Goal: Task Accomplishment & Management: Manage account settings

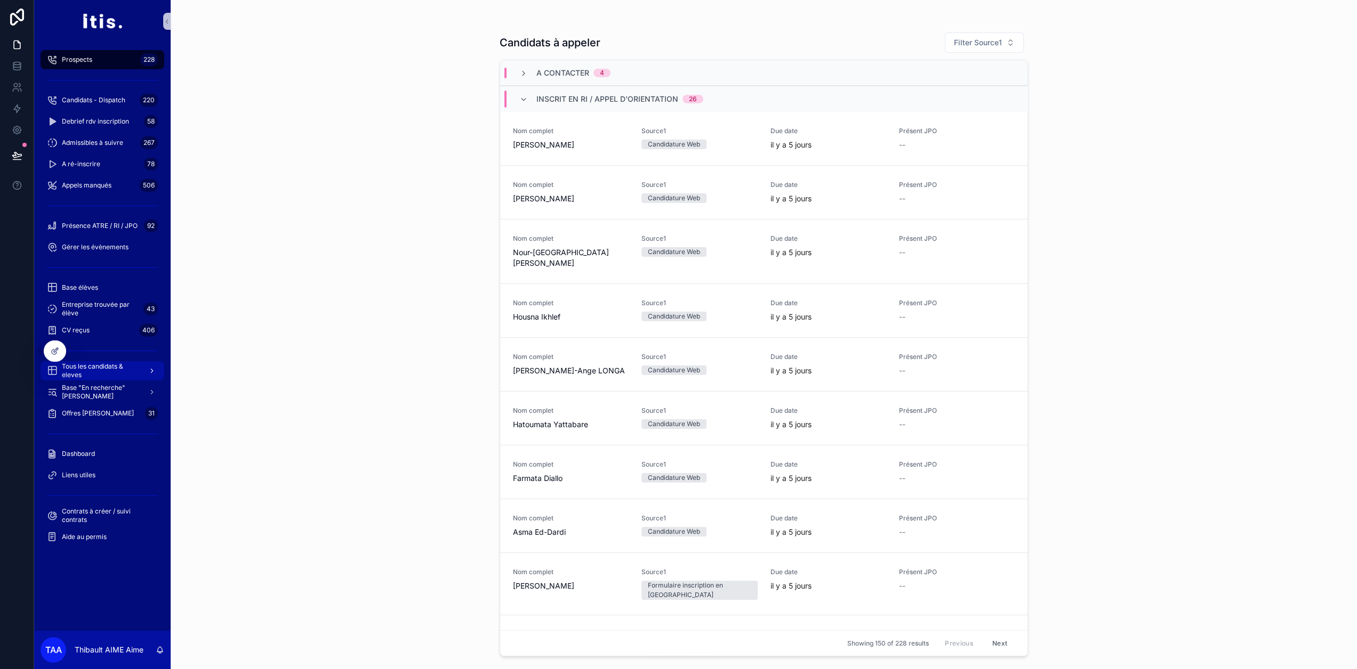
click at [129, 375] on span "Tous les candidats & eleves" at bounding box center [101, 370] width 78 height 17
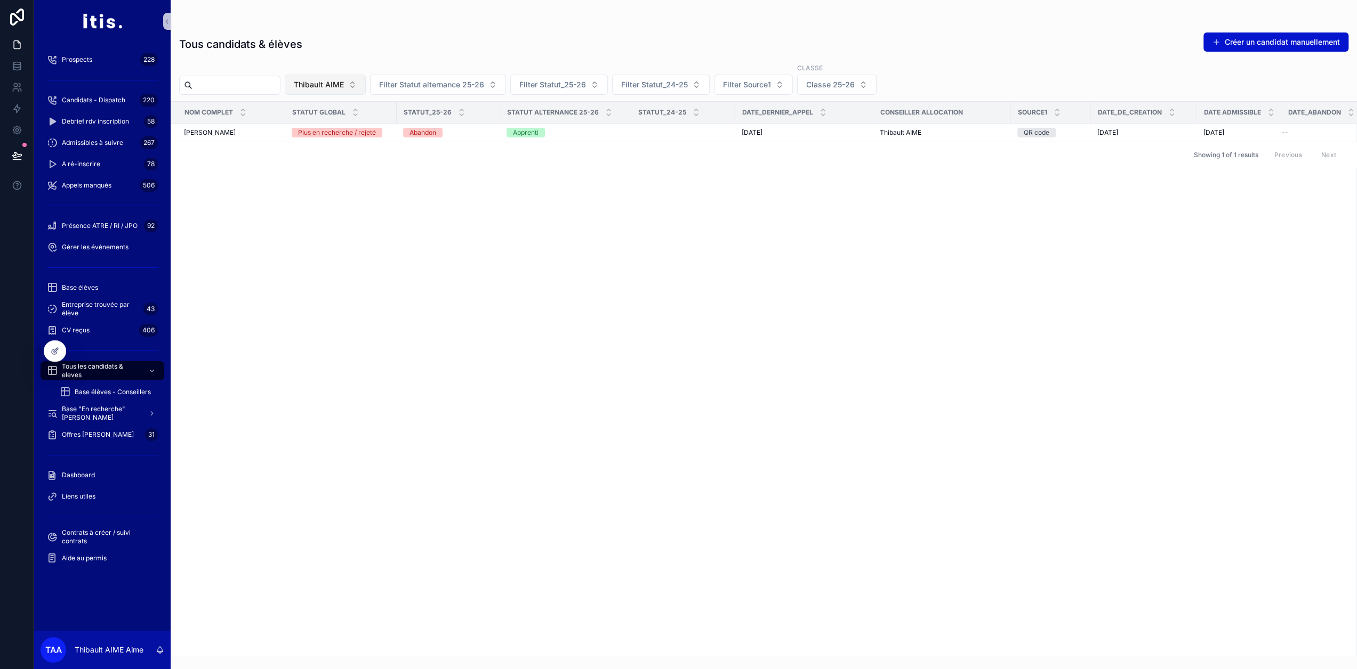
click at [344, 88] on span "Thibault AIME" at bounding box center [319, 84] width 50 height 11
click at [339, 122] on div "None" at bounding box center [348, 127] width 128 height 17
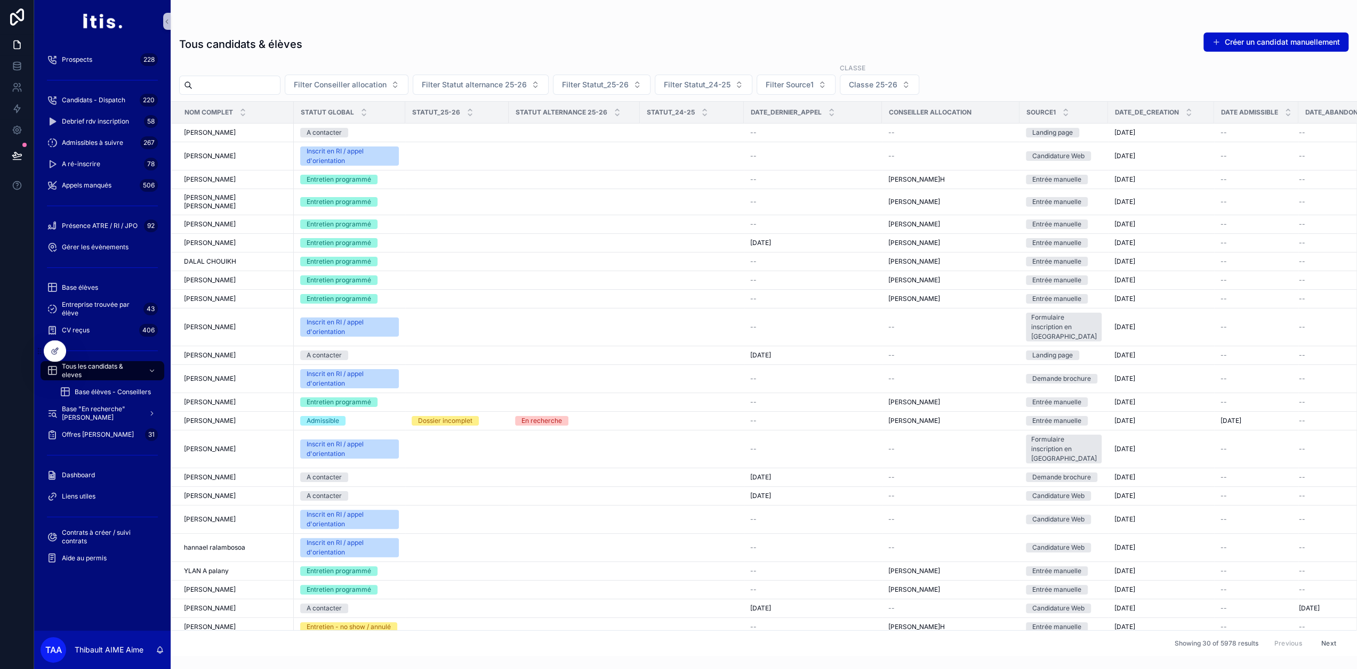
click at [280, 86] on input "scrollable content" at bounding box center [235, 85] width 87 height 15
type input "*****"
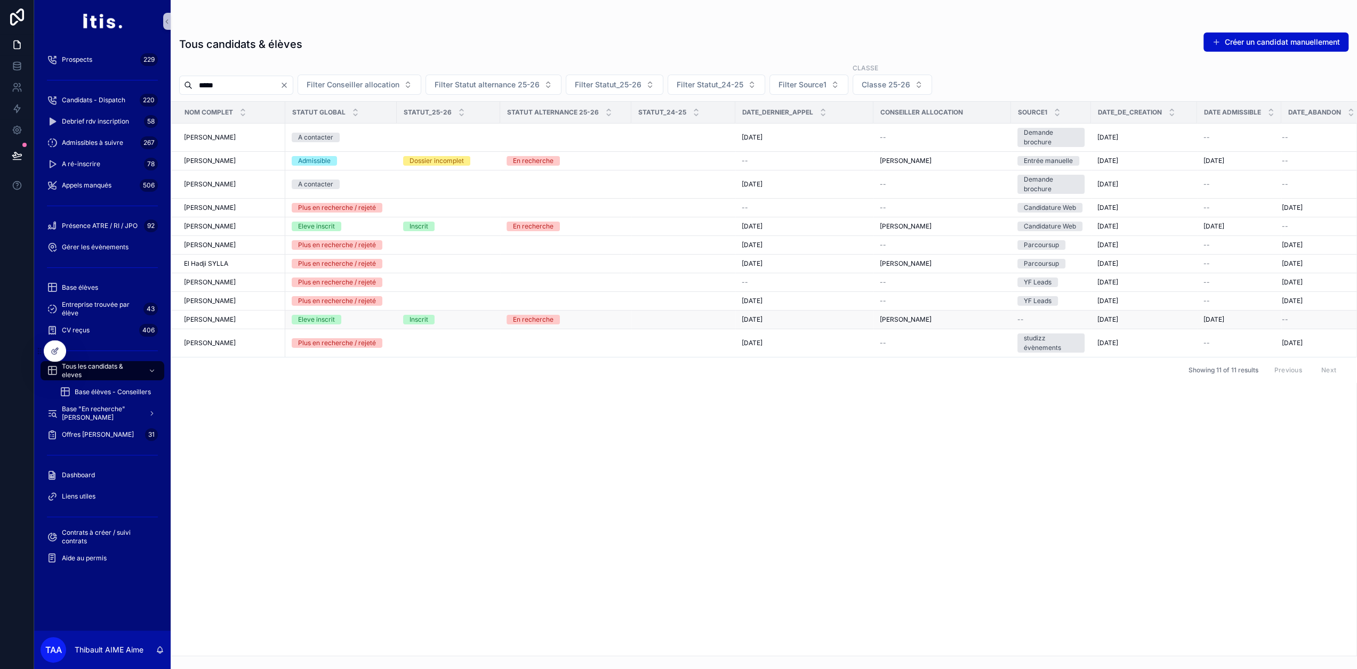
click at [241, 316] on div "[PERSON_NAME] [PERSON_NAME]" at bounding box center [231, 320] width 95 height 9
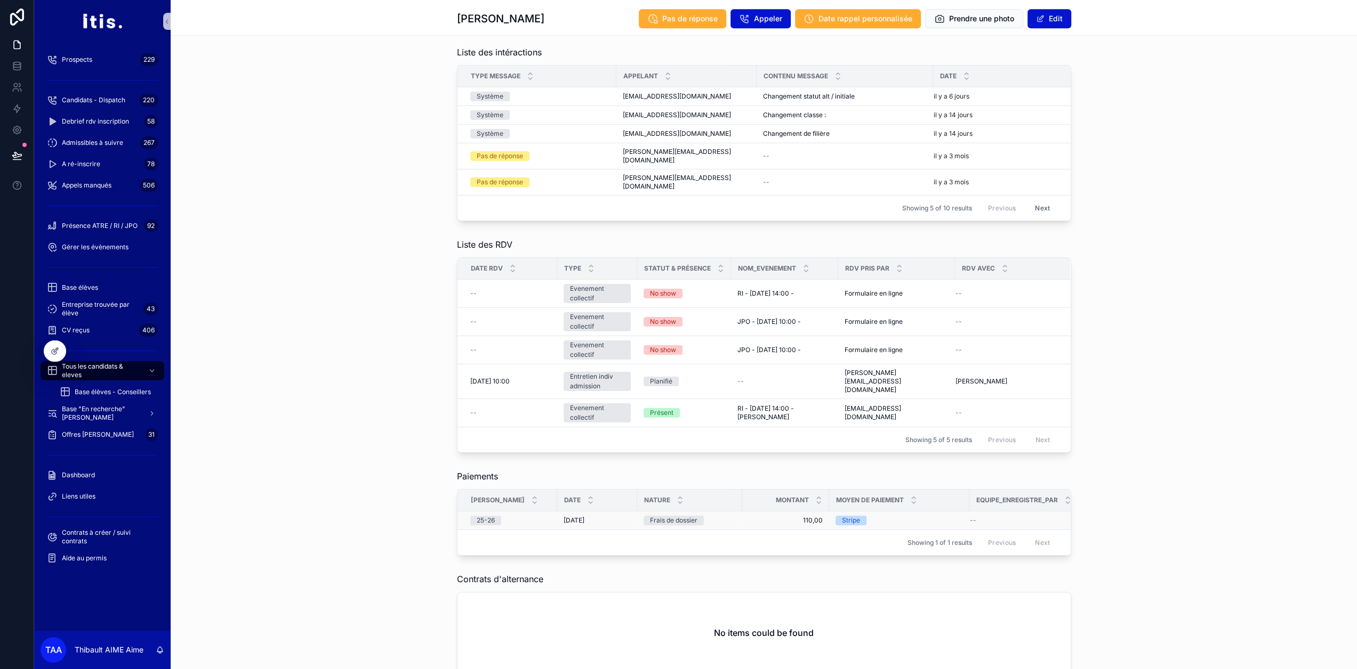
click at [550, 516] on div "25-26" at bounding box center [510, 521] width 80 height 10
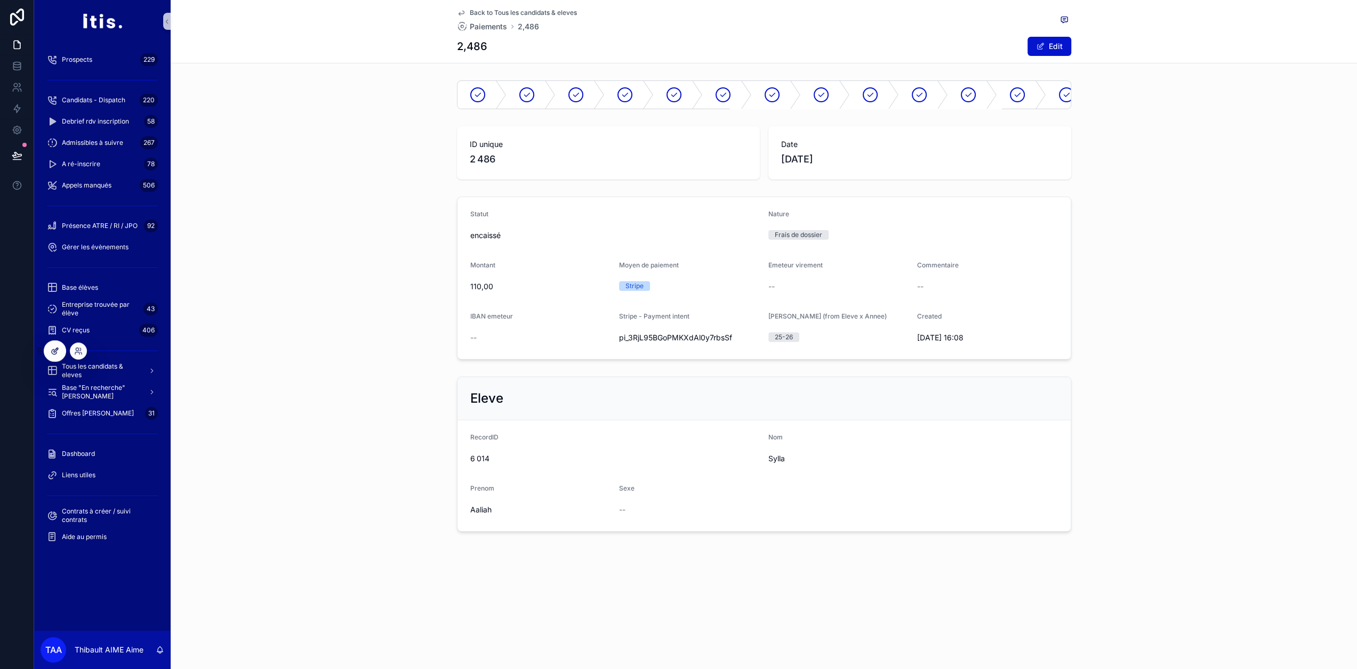
click at [58, 356] on div at bounding box center [54, 351] width 21 height 20
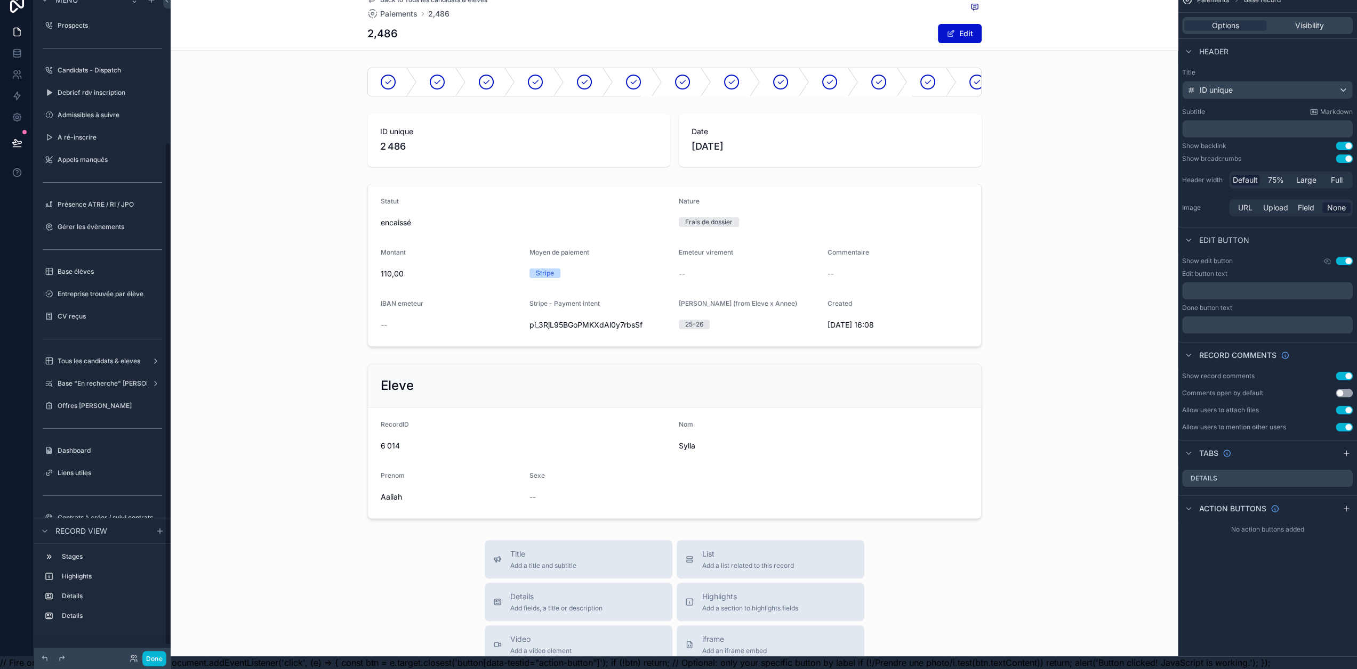
scroll to position [203, 0]
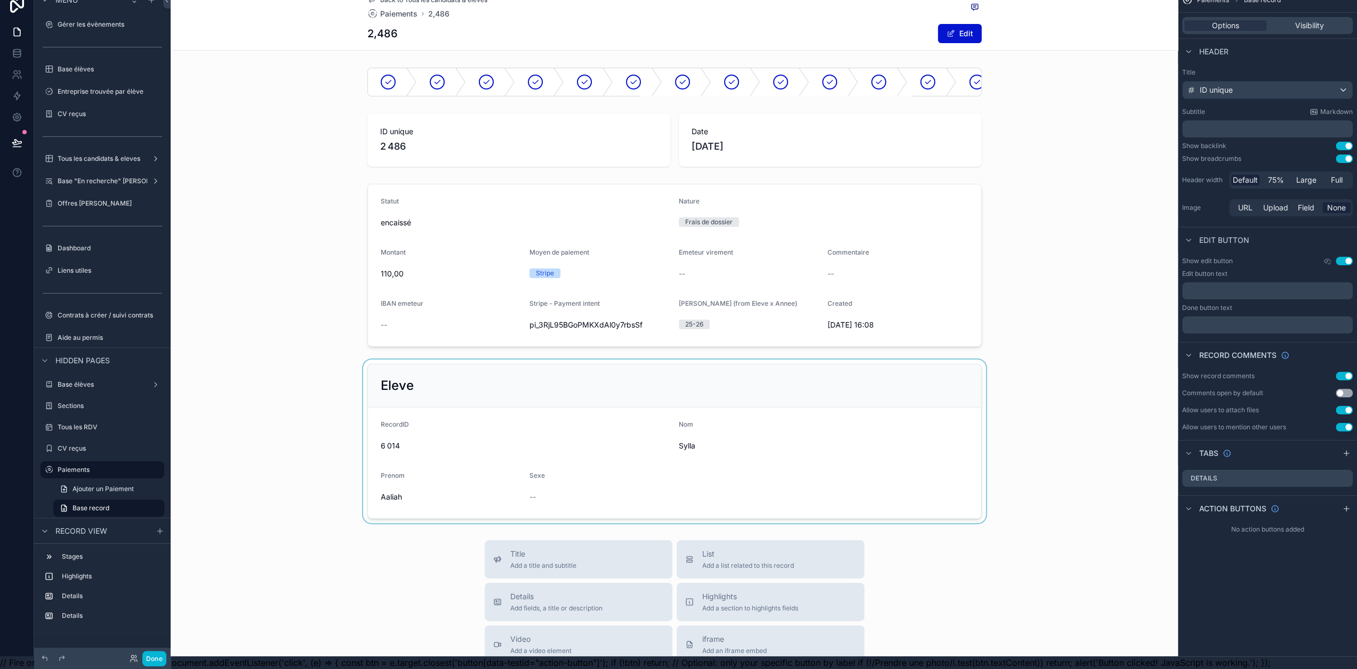
click at [417, 401] on div "scrollable content" at bounding box center [674, 442] width 1007 height 164
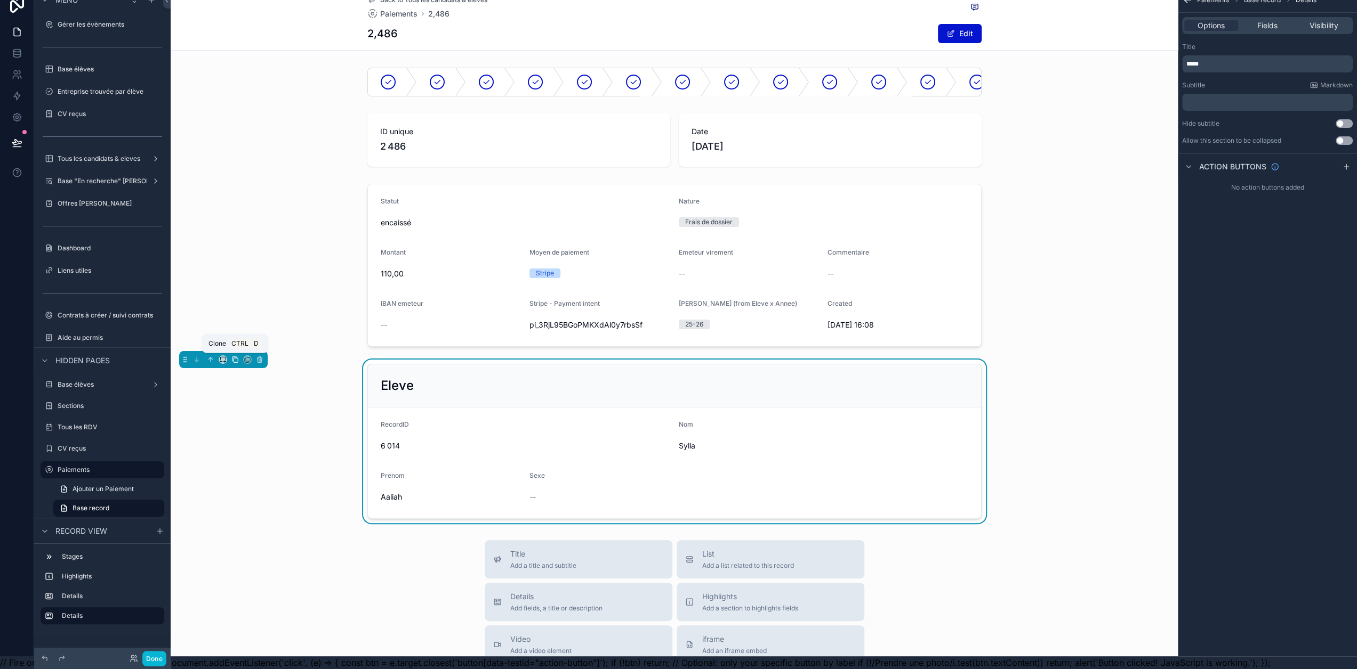
click at [234, 362] on icon "scrollable content" at bounding box center [234, 359] width 7 height 7
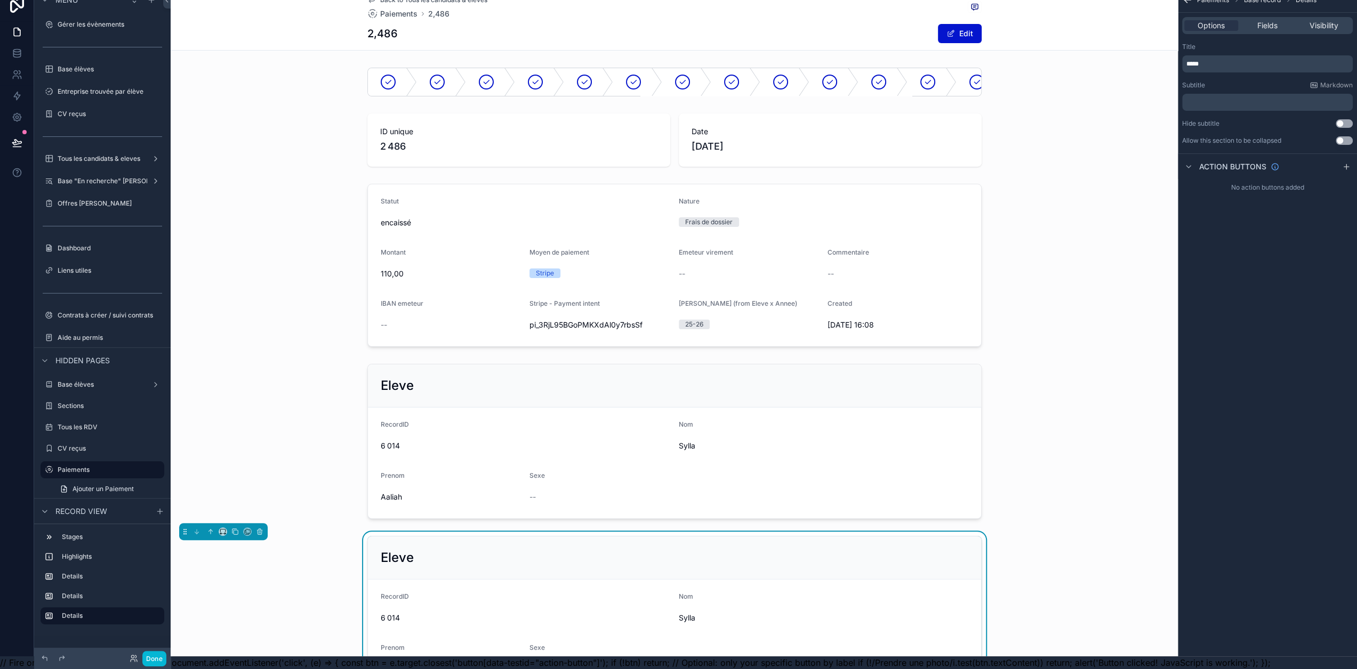
click at [422, 557] on div "Eleve" at bounding box center [674, 558] width 587 height 17
click at [701, 570] on div "Eleve" at bounding box center [674, 558] width 613 height 43
click at [1276, 20] on span "Fields" at bounding box center [1267, 25] width 20 height 11
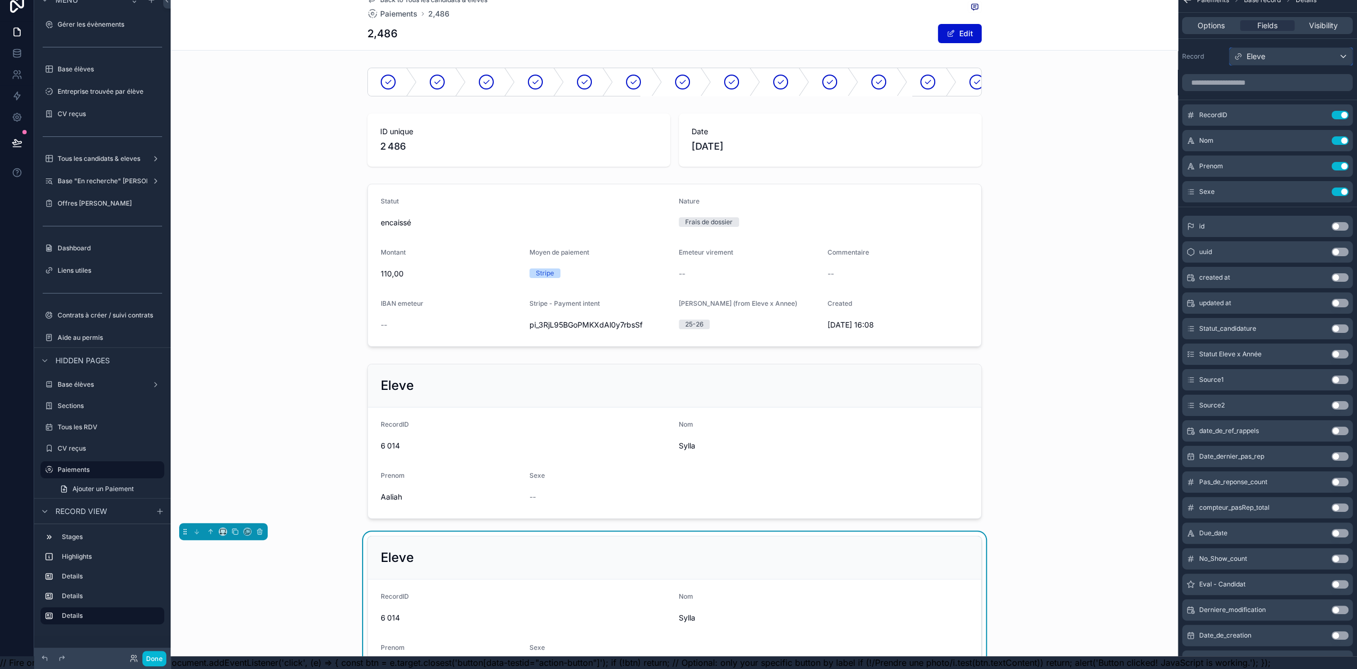
click at [1277, 48] on div "Eleve" at bounding box center [1290, 56] width 123 height 17
click at [1078, 130] on div "scrollable content" at bounding box center [674, 140] width 1007 height 62
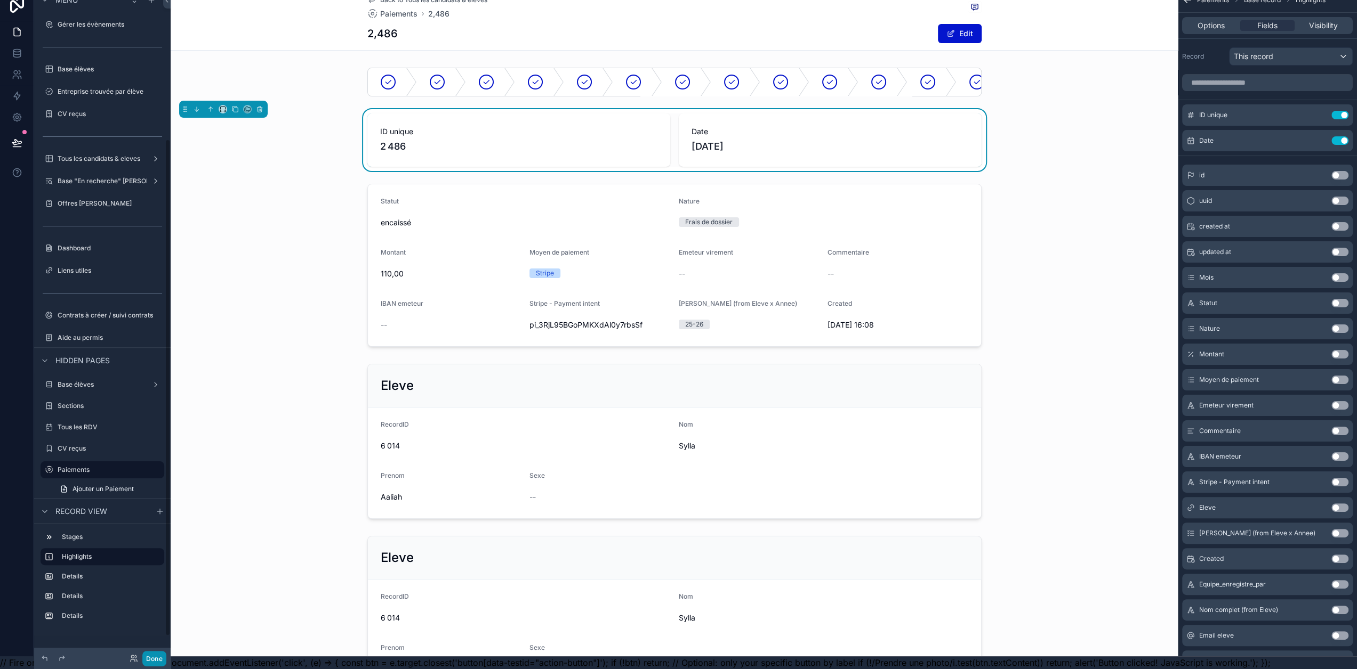
click at [159, 654] on button "Done" at bounding box center [154, 658] width 24 height 15
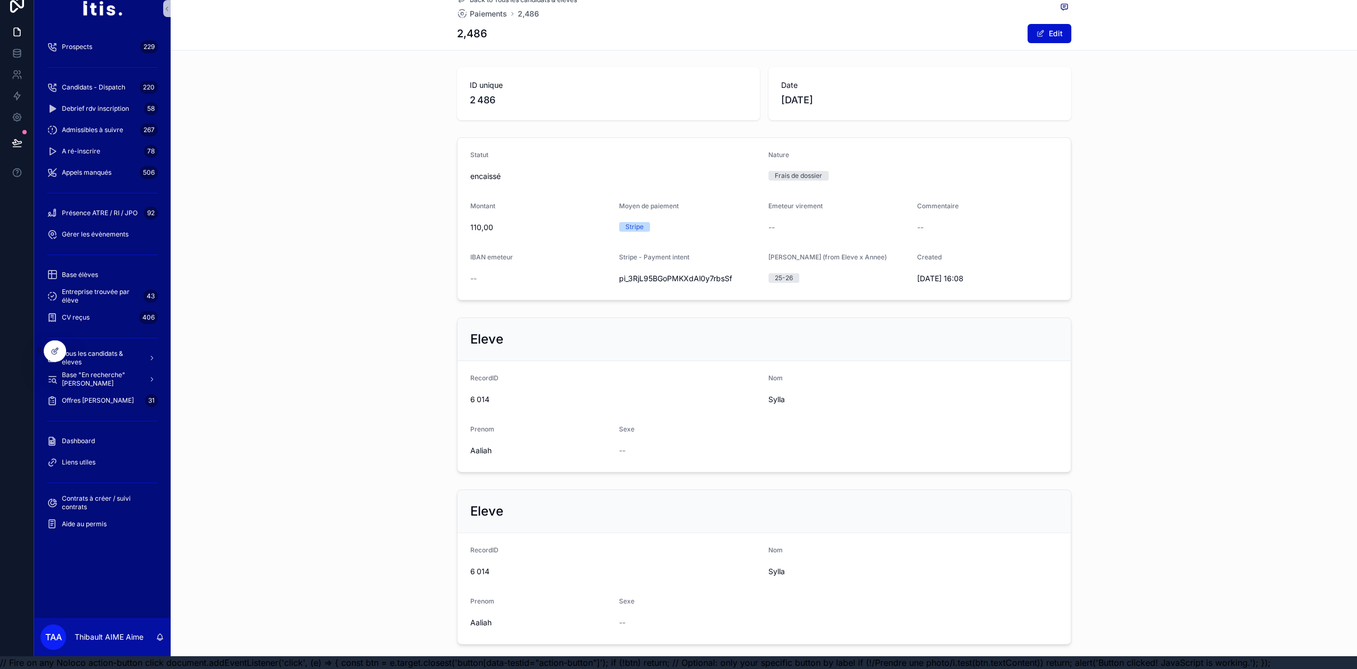
scroll to position [105, 0]
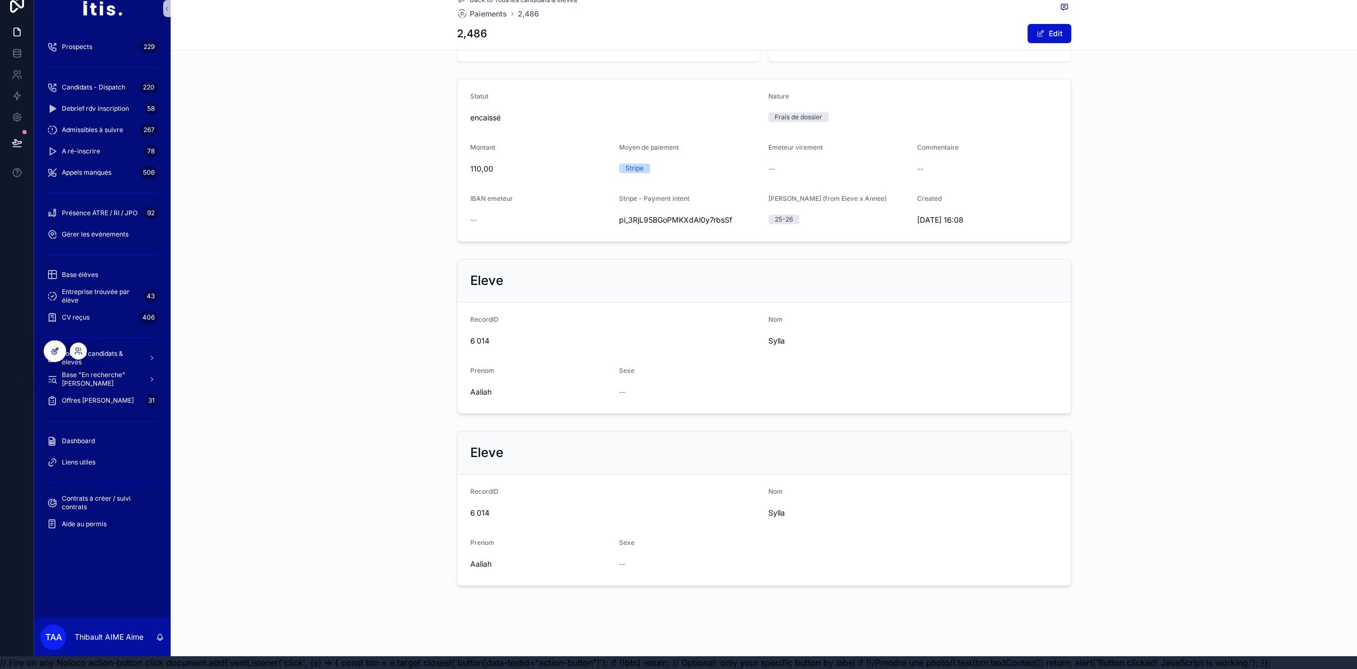
click at [60, 353] on div at bounding box center [54, 351] width 21 height 20
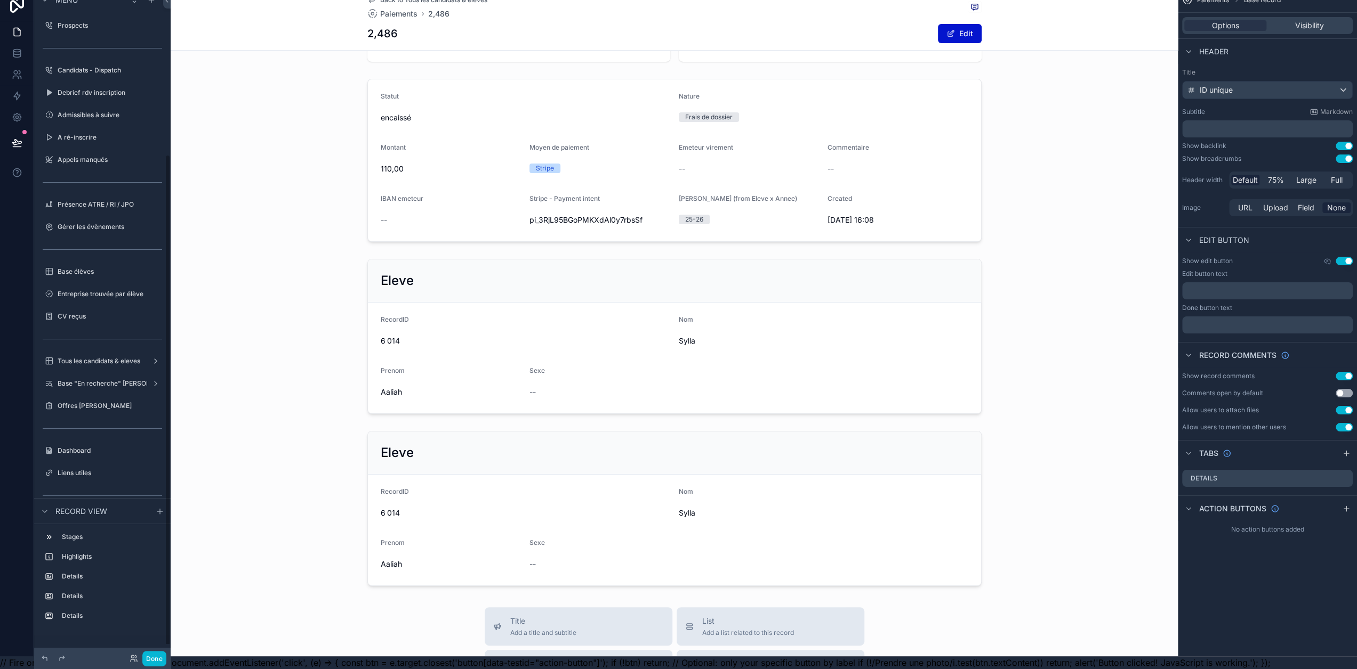
scroll to position [223, 0]
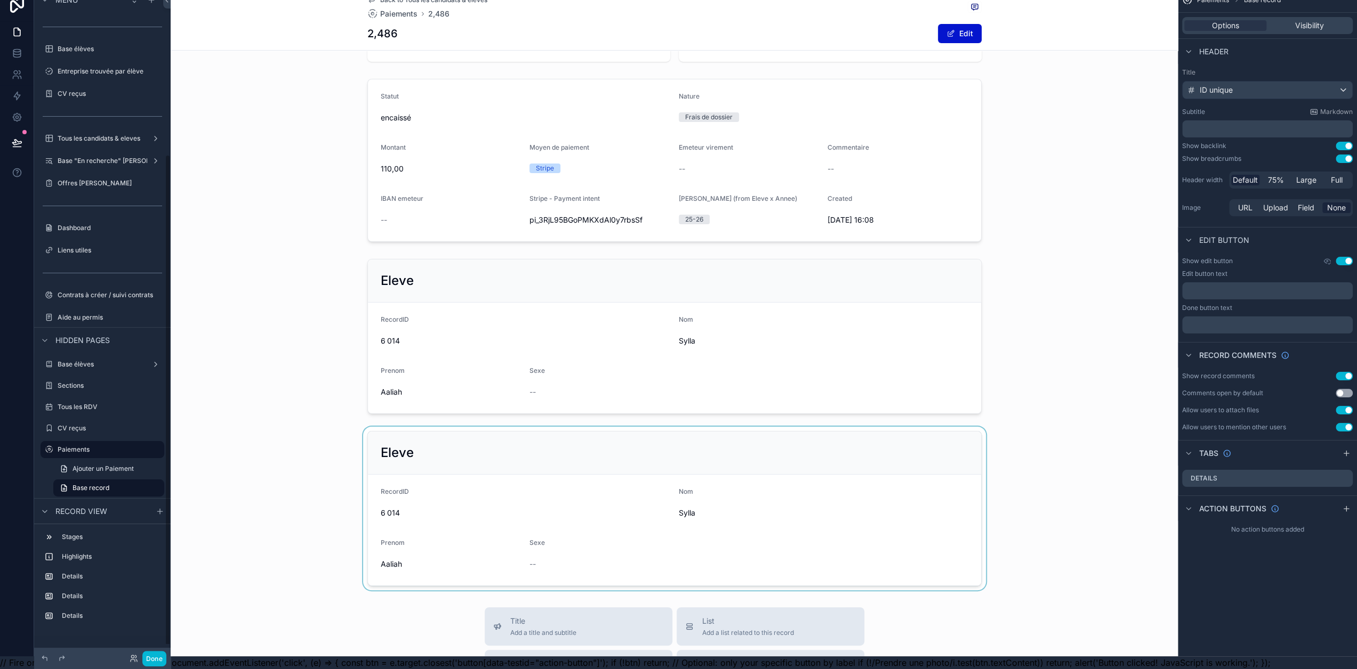
click at [415, 456] on div "scrollable content" at bounding box center [674, 509] width 1007 height 164
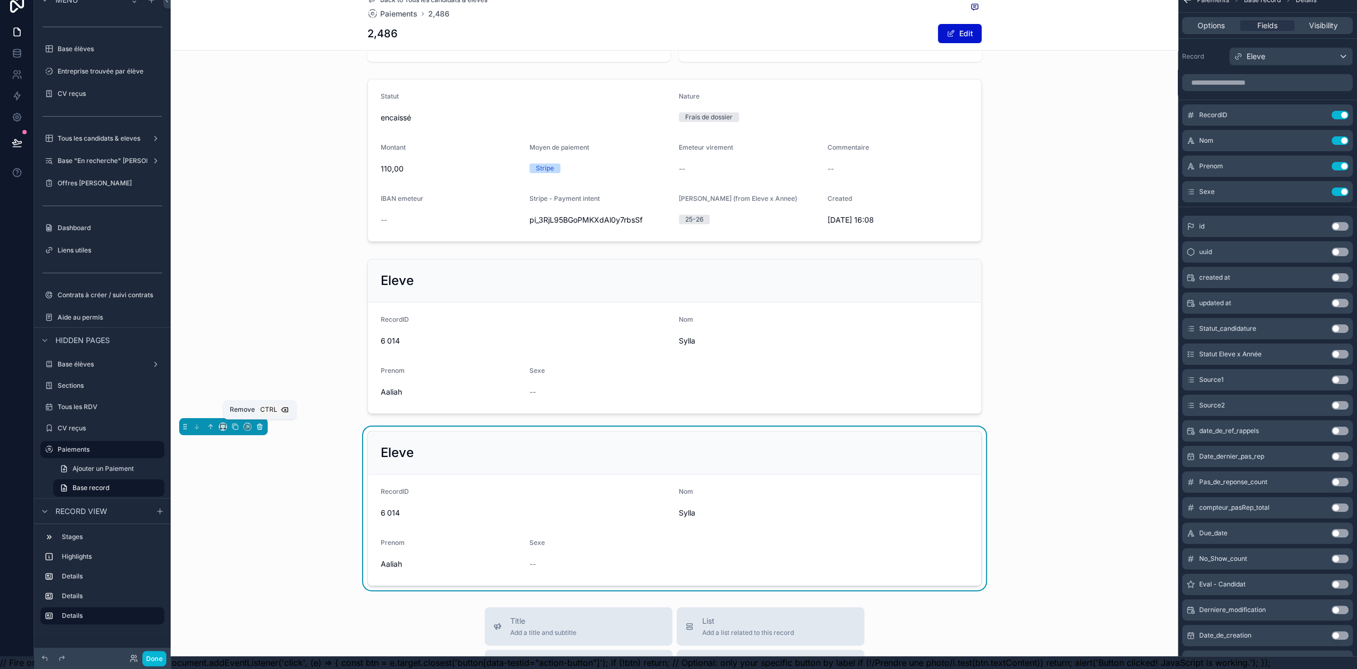
click at [262, 429] on button "scrollable content" at bounding box center [260, 427] width 12 height 12
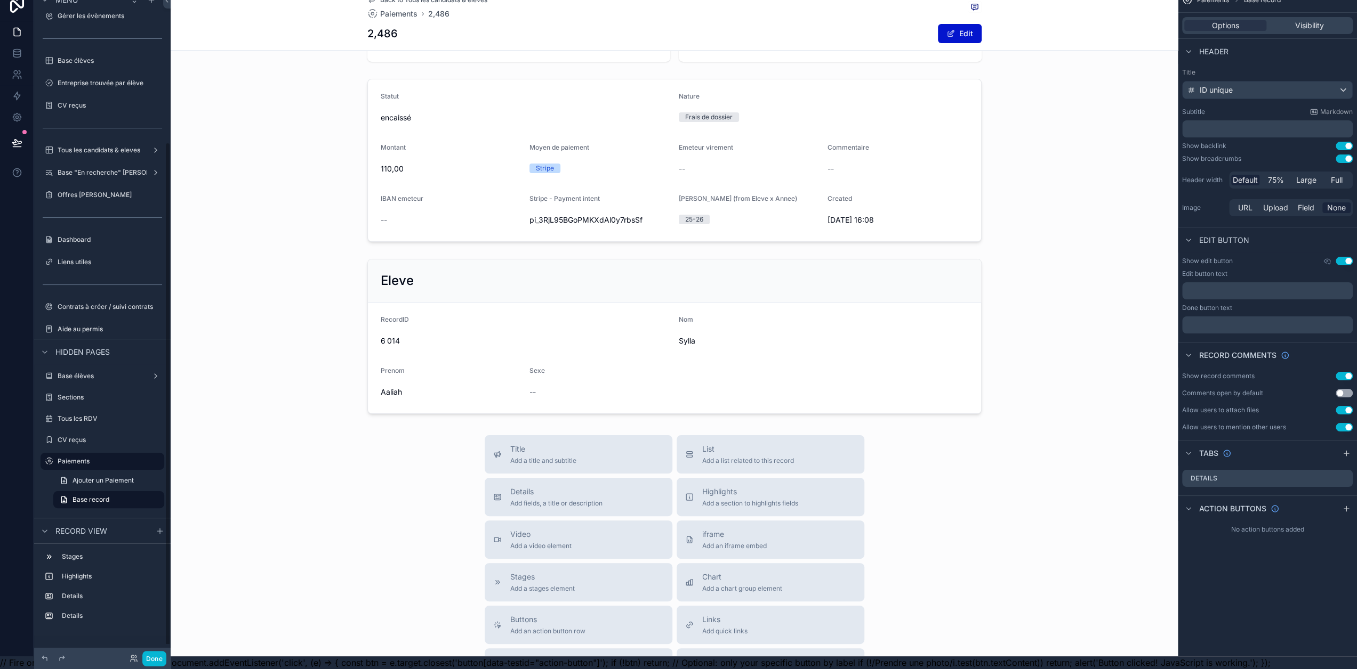
scroll to position [203, 0]
click at [305, 319] on div "scrollable content" at bounding box center [674, 337] width 1007 height 164
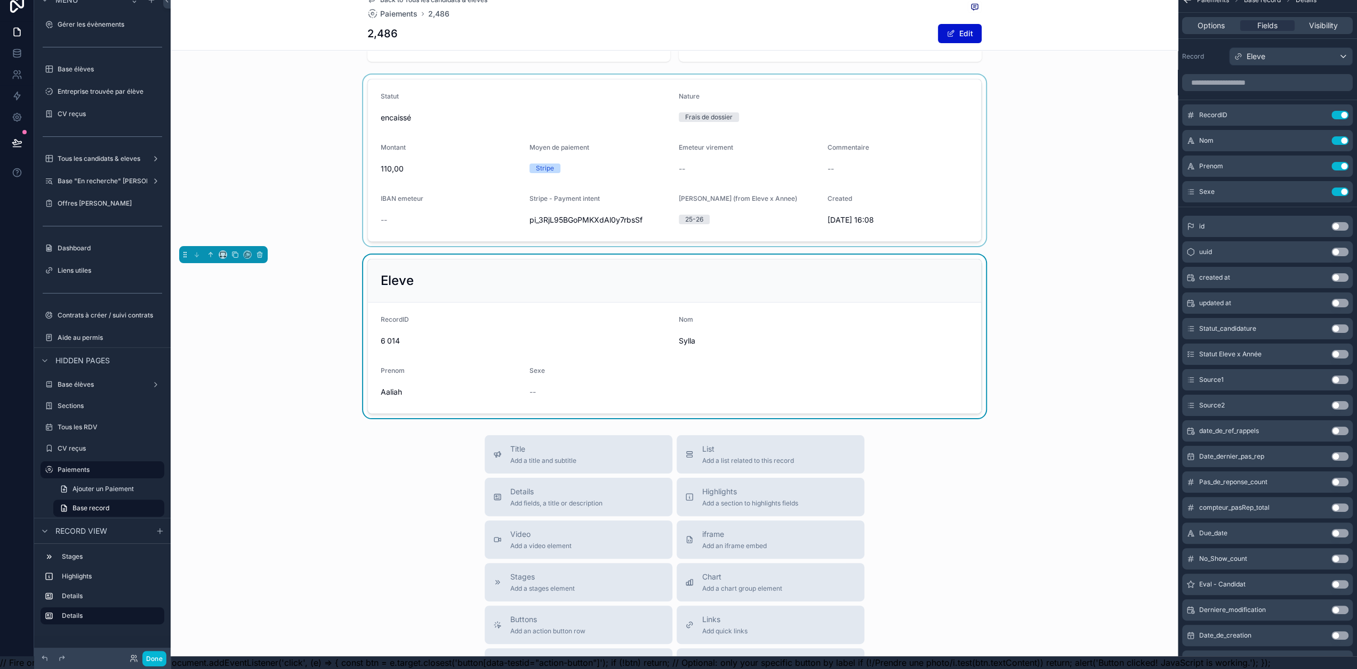
click at [334, 126] on div "scrollable content" at bounding box center [674, 161] width 1007 height 172
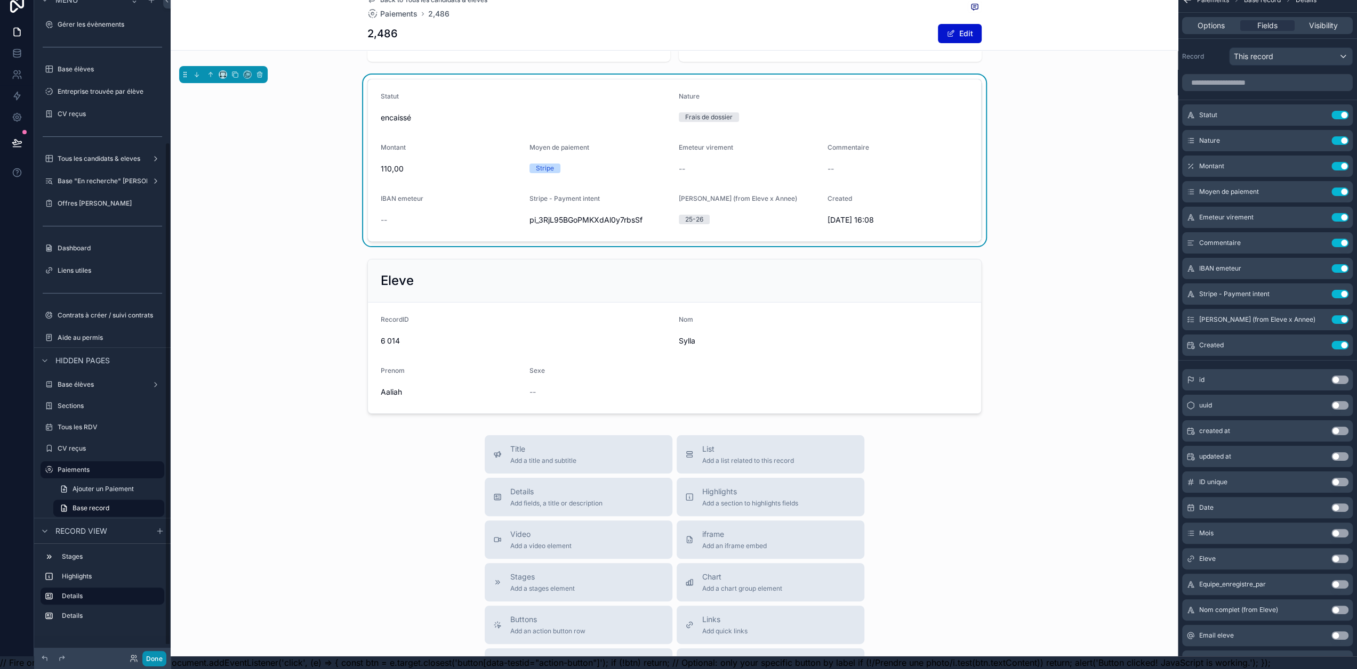
click at [160, 657] on button "Done" at bounding box center [154, 658] width 24 height 15
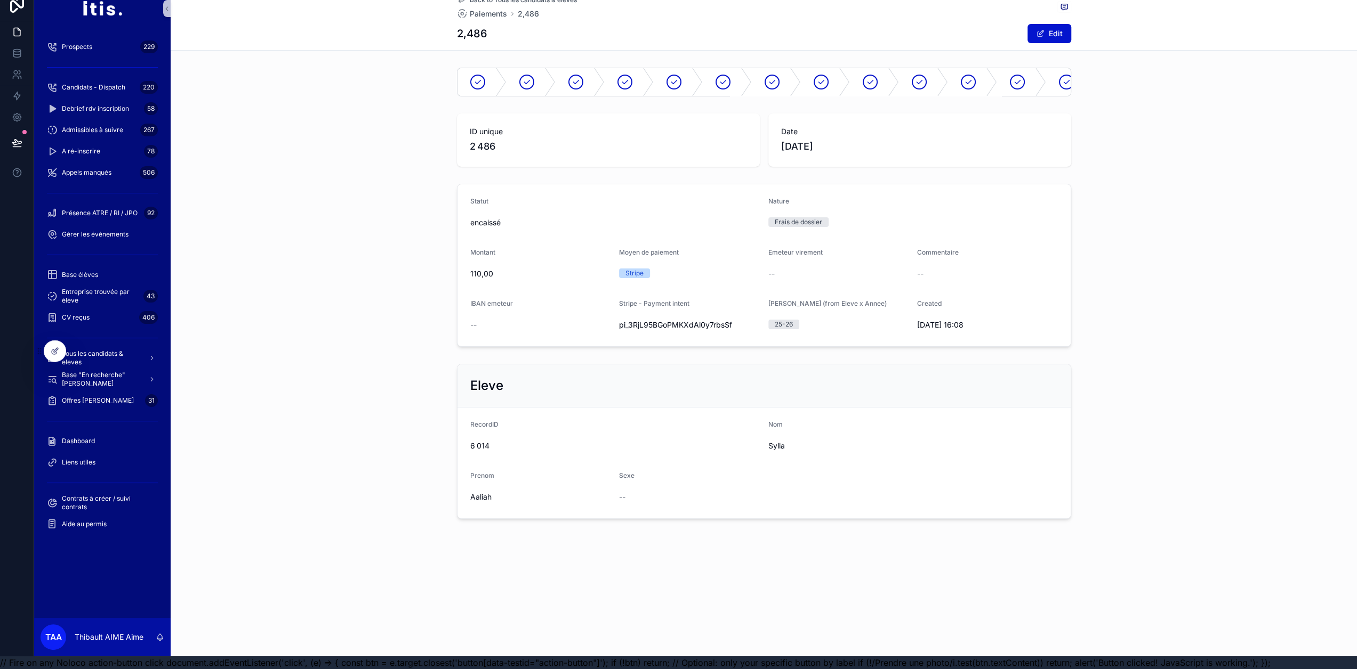
scroll to position [0, 0]
click at [22, 141] on button at bounding box center [16, 143] width 23 height 30
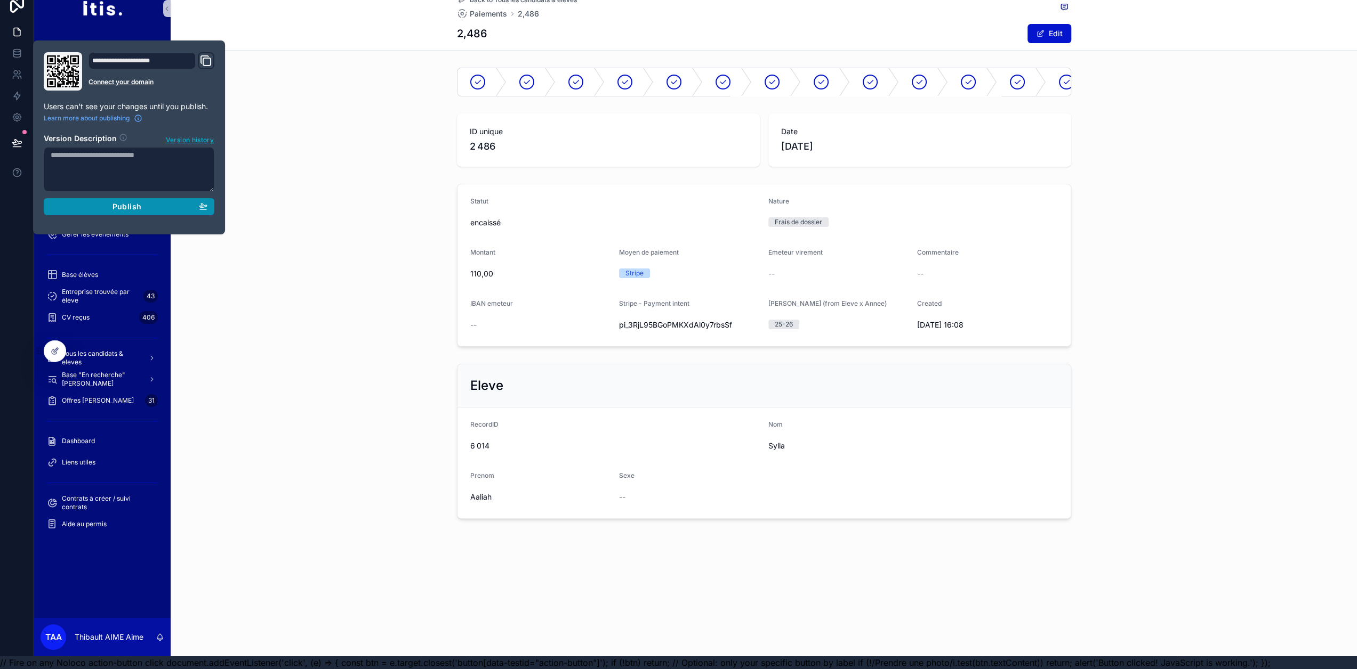
click at [134, 202] on span "Publish" at bounding box center [126, 207] width 29 height 10
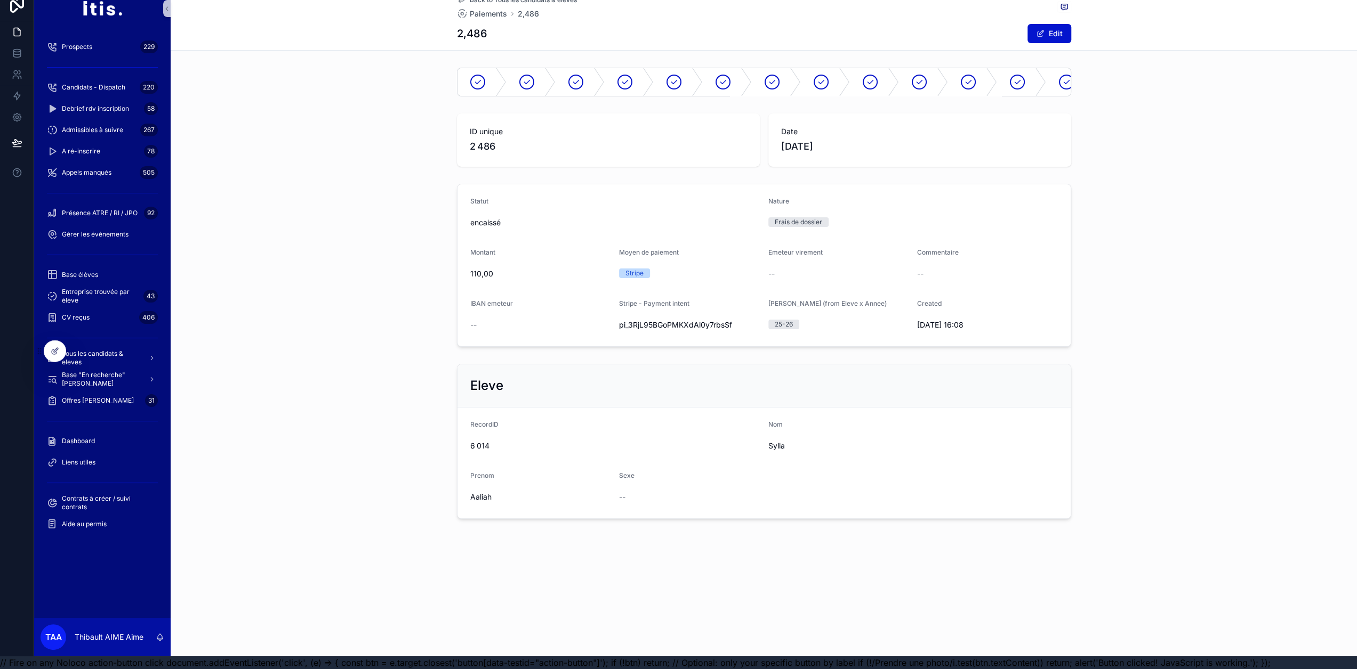
click at [410, 129] on div "ID unique 2 486 Date [DATE]" at bounding box center [764, 140] width 1186 height 62
click at [118, 348] on div "Tous les candidats & eleves" at bounding box center [102, 358] width 136 height 21
click at [118, 350] on span "Tous les candidats & eleves" at bounding box center [101, 358] width 78 height 17
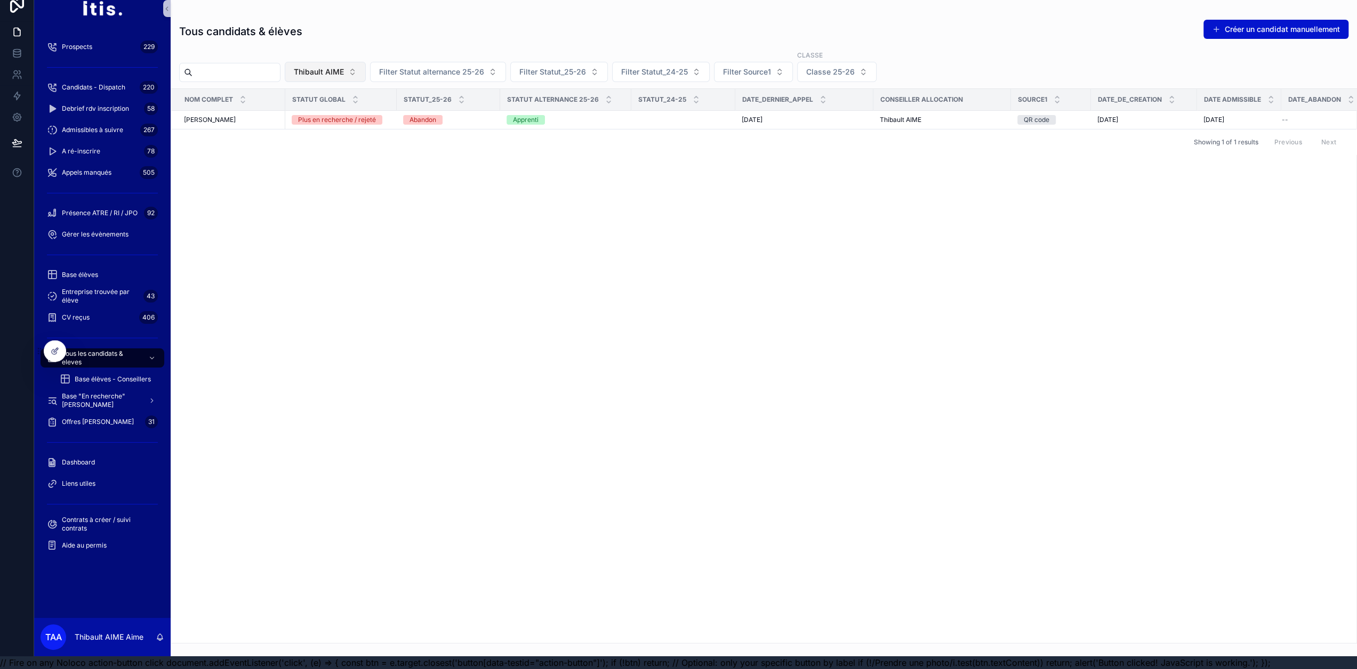
click at [344, 67] on span "Thibault AIME" at bounding box center [319, 72] width 50 height 11
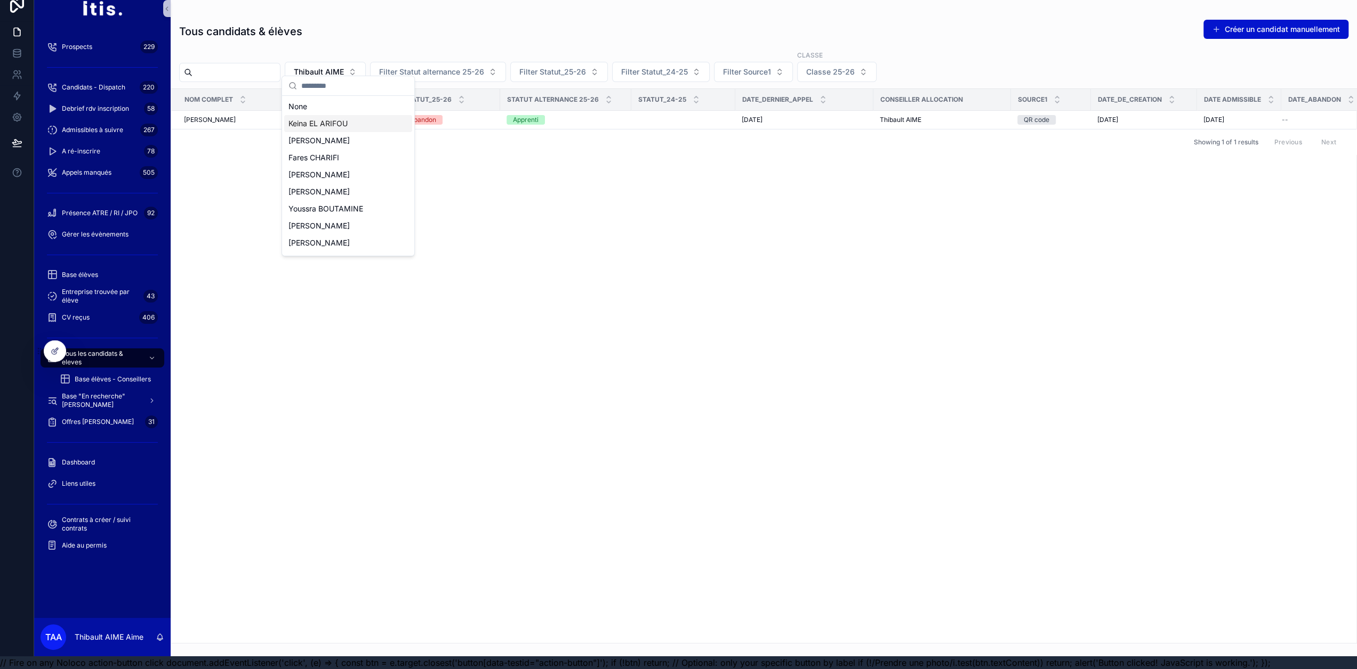
click at [338, 109] on div "None" at bounding box center [348, 106] width 128 height 17
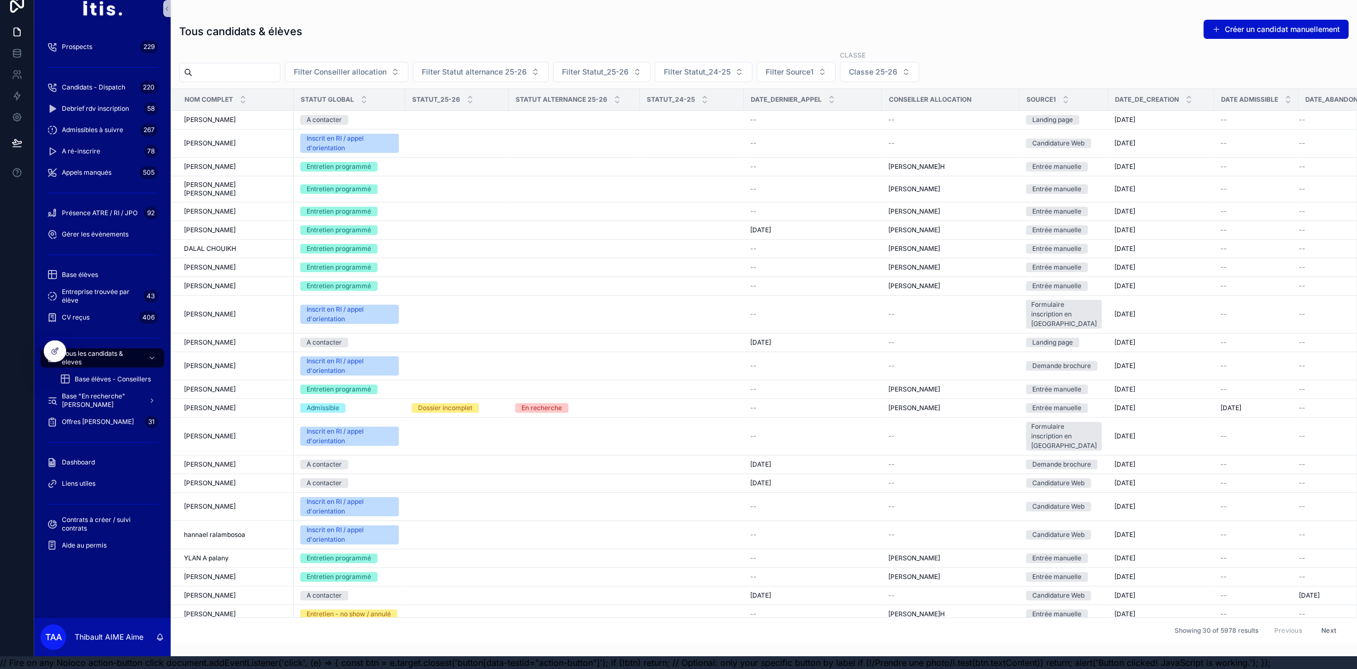
click at [252, 65] on input "scrollable content" at bounding box center [235, 72] width 87 height 15
type input "*****"
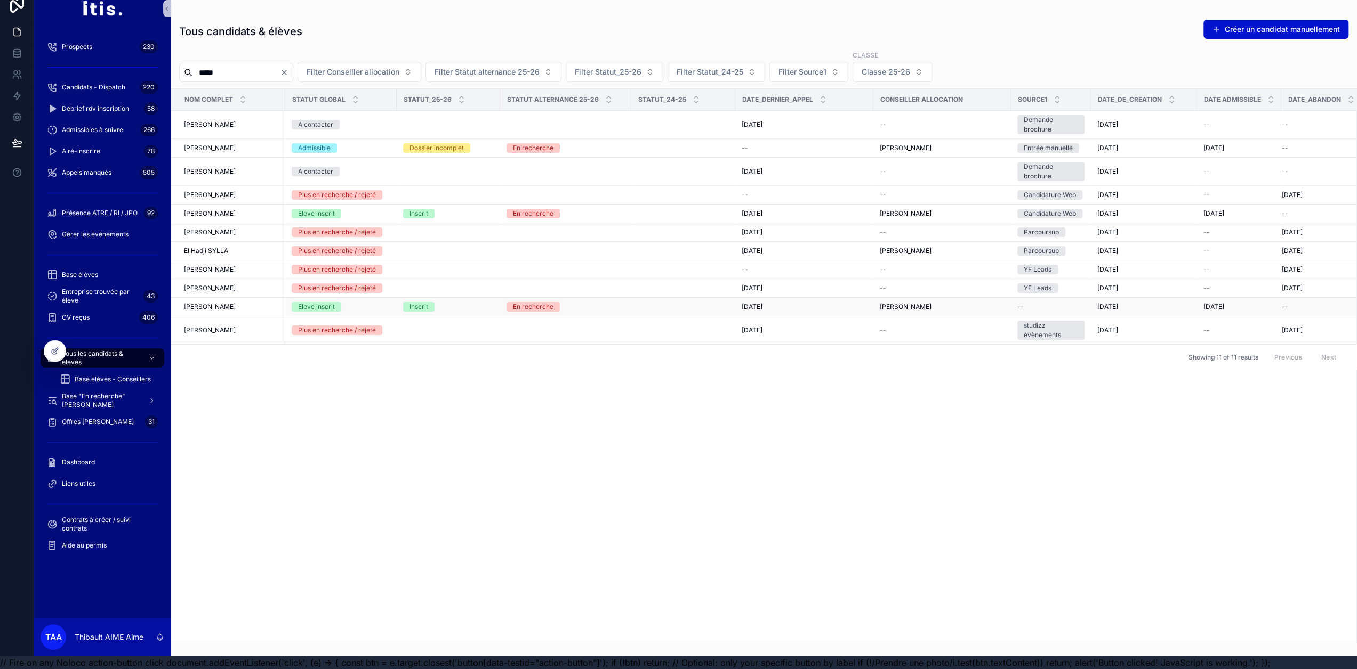
click at [229, 303] on div "[PERSON_NAME] [PERSON_NAME]" at bounding box center [231, 307] width 95 height 9
